Goal: Task Accomplishment & Management: Use online tool/utility

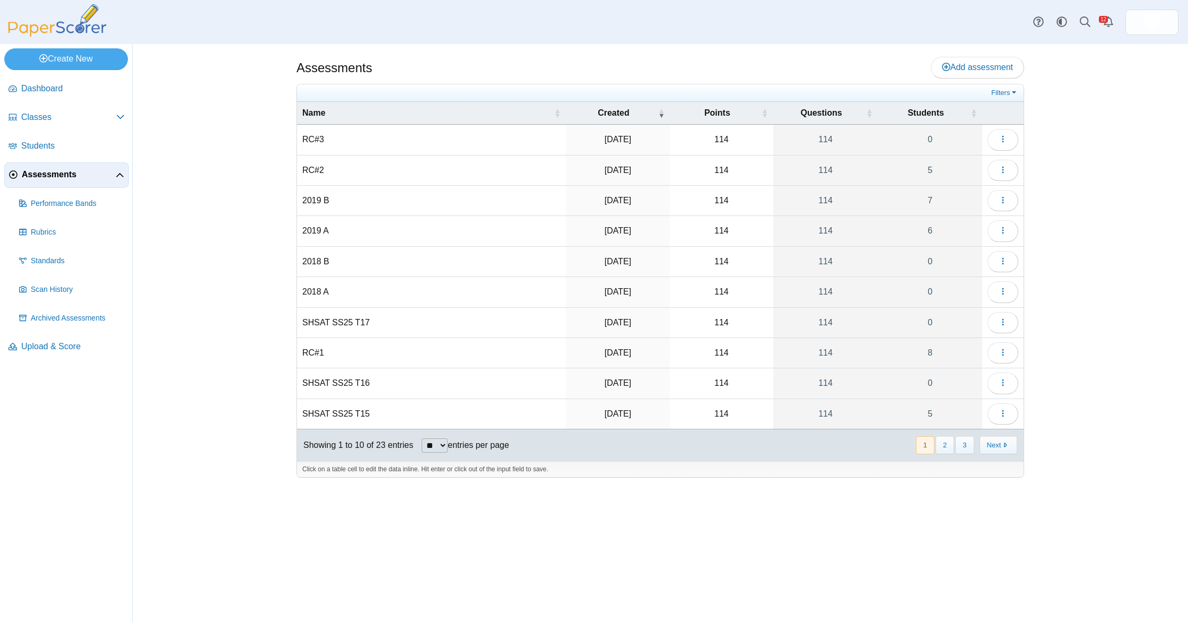
click at [68, 333] on li "Assessments Performance Bands" at bounding box center [66, 248] width 125 height 172
click at [68, 340] on link "Upload & Score" at bounding box center [66, 346] width 125 height 25
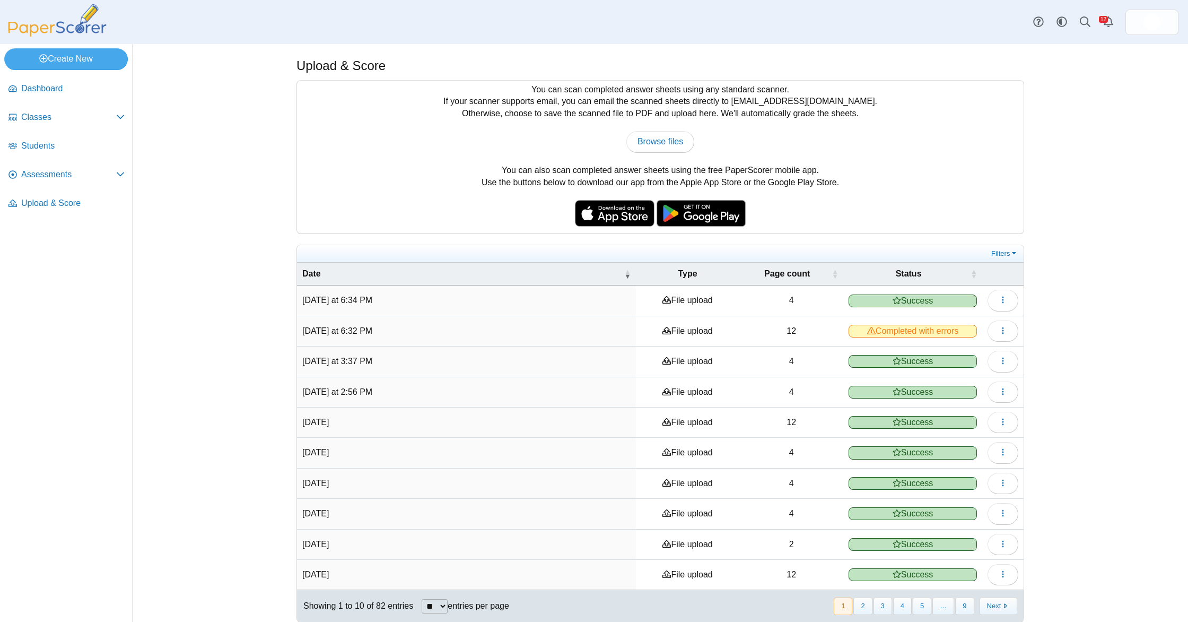
click at [663, 128] on div "You can scan completed answer sheets using any standard scanner. If your scanne…" at bounding box center [660, 157] width 727 height 153
click at [663, 134] on link "Browse files" at bounding box center [660, 141] width 68 height 21
type input "**********"
drag, startPoint x: 30, startPoint y: 170, endPoint x: 57, endPoint y: 183, distance: 29.9
click at [30, 171] on span "Assessments" at bounding box center [68, 175] width 95 height 12
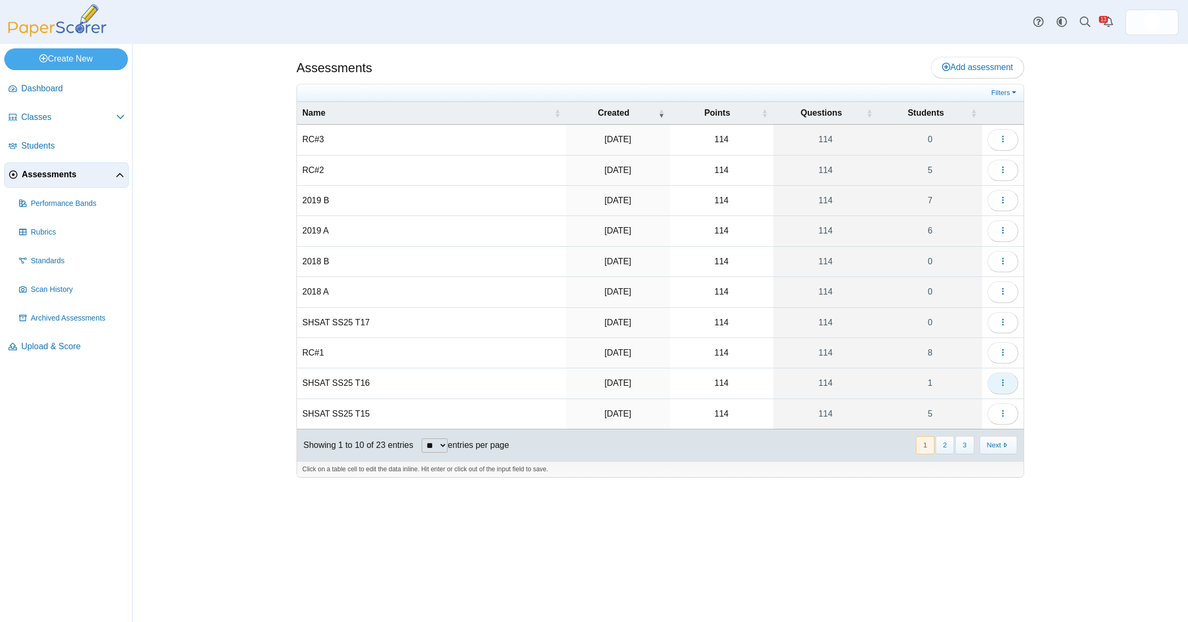
click at [1005, 388] on button "button" at bounding box center [1003, 382] width 31 height 21
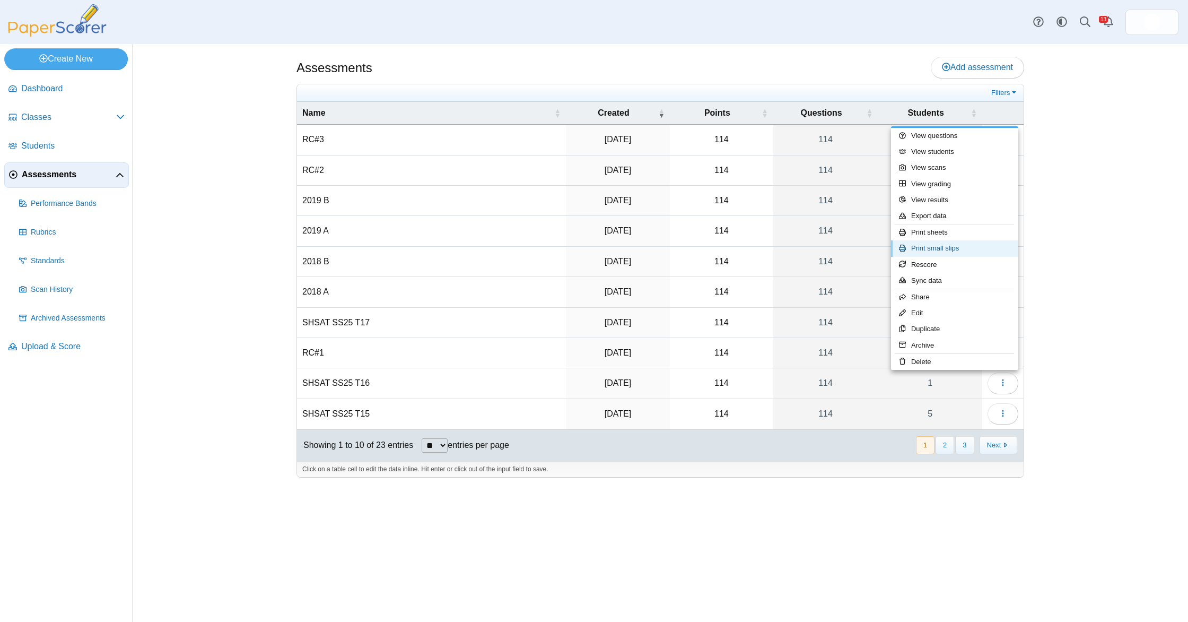
click at [944, 246] on link "Print small slips" at bounding box center [954, 248] width 127 height 16
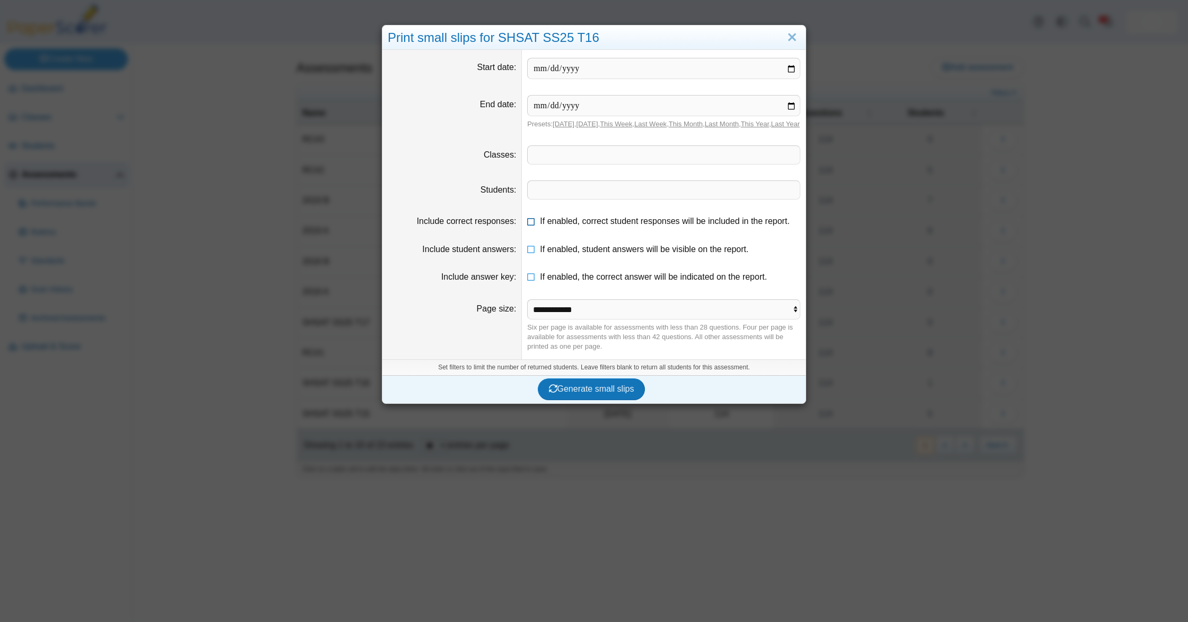
click at [575, 225] on span "If enabled, correct student responses will be included in the report." at bounding box center [665, 220] width 250 height 9
click at [576, 254] on span "If enabled, student answers will be visible on the report." at bounding box center [644, 249] width 208 height 9
click at [573, 281] on span "If enabled, the correct answer will be indicated on the report." at bounding box center [653, 276] width 227 height 9
click at [570, 315] on select "**********" at bounding box center [663, 309] width 273 height 20
click at [527, 308] on select "**********" at bounding box center [663, 309] width 273 height 20
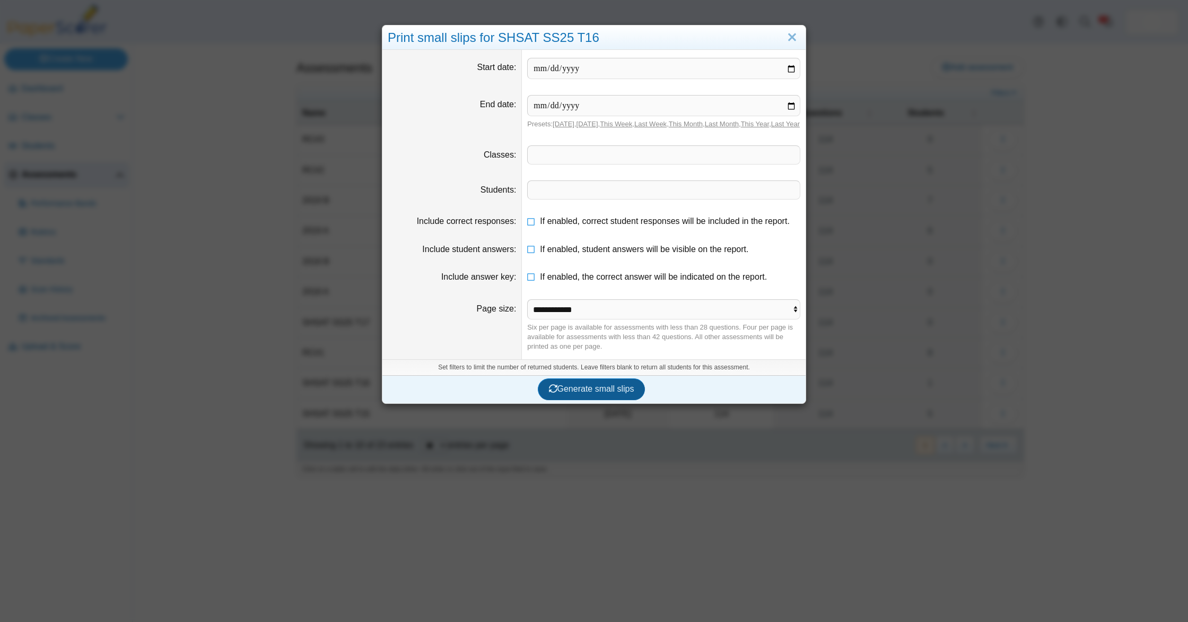
click at [598, 393] on span "Generate small slips" at bounding box center [591, 388] width 85 height 9
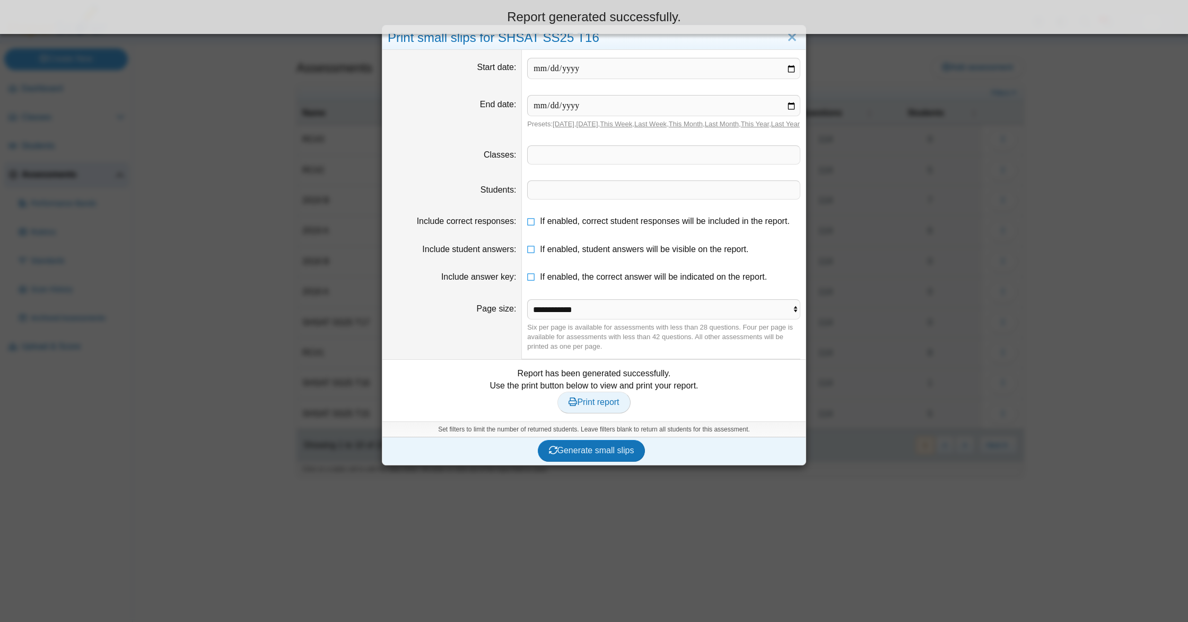
click at [598, 413] on link "Print report" at bounding box center [594, 401] width 73 height 21
